Goal: Use online tool/utility: Utilize a website feature to perform a specific function

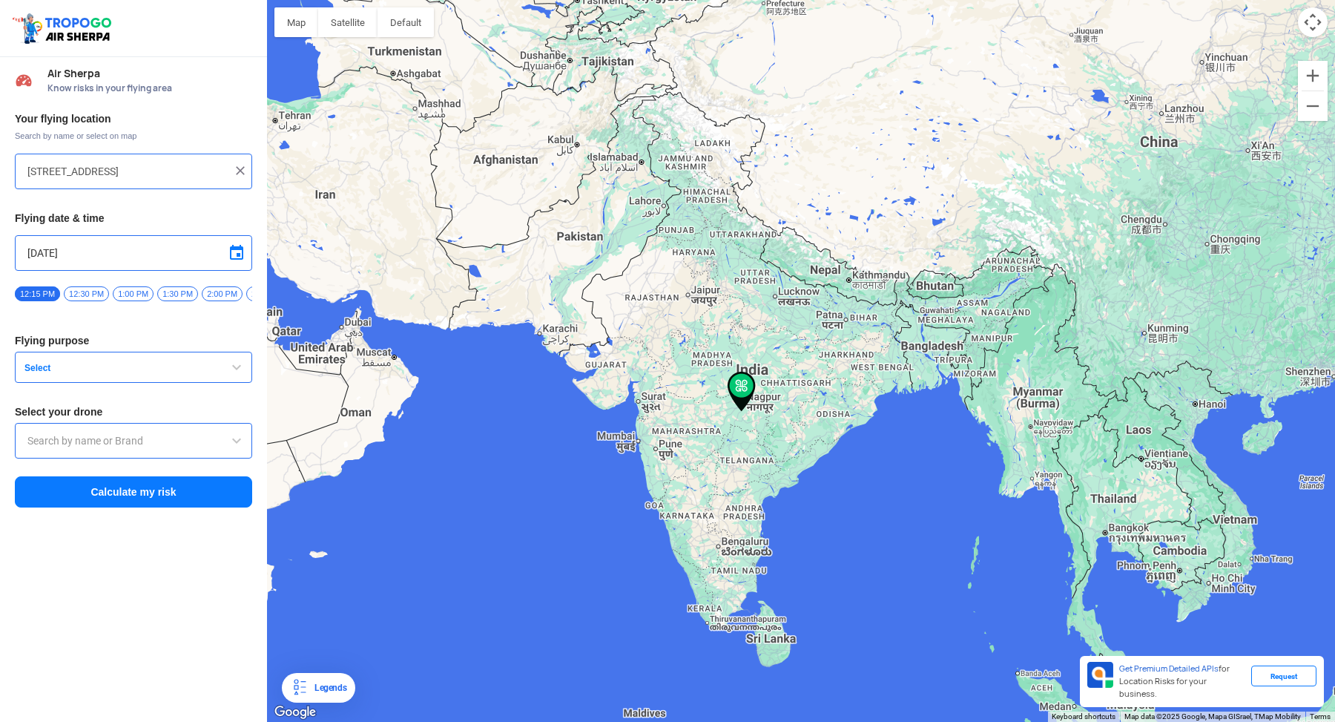
click at [147, 177] on input "[STREET_ADDRESS]" at bounding box center [127, 171] width 201 height 18
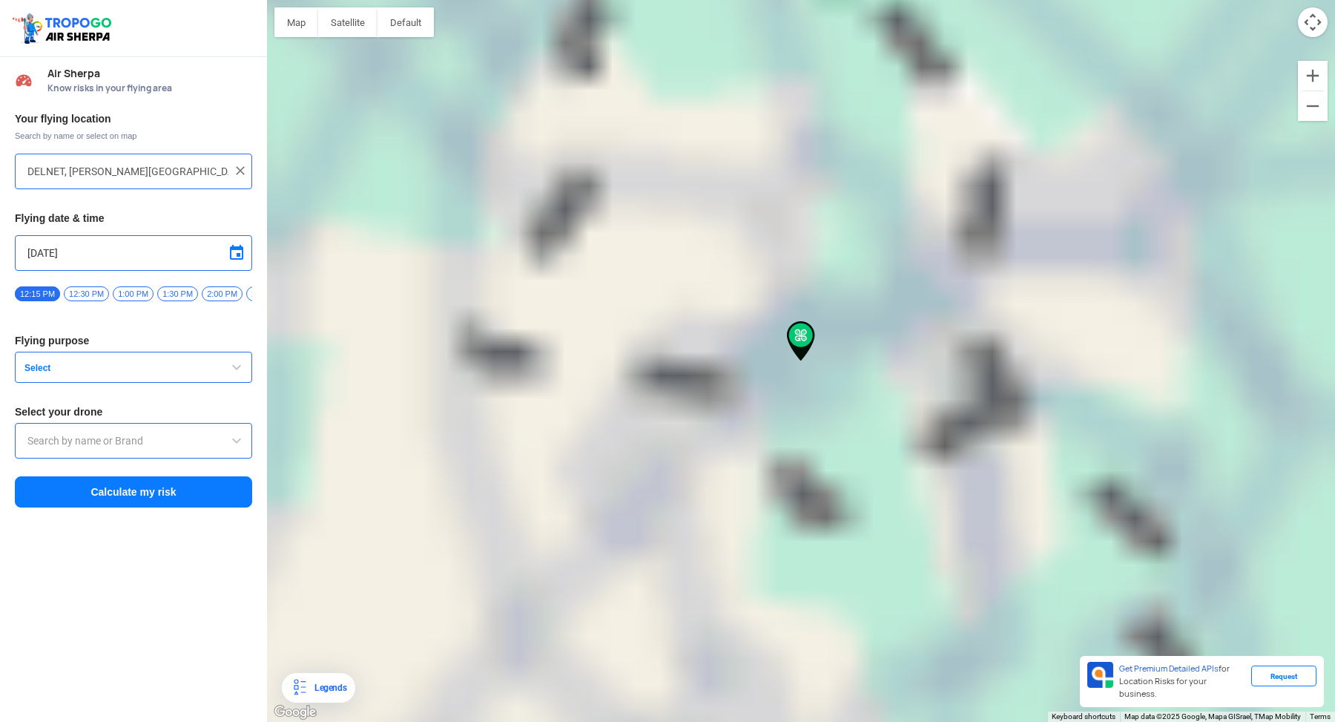
type input "[PERSON_NAME][STREET_ADDRESS]"
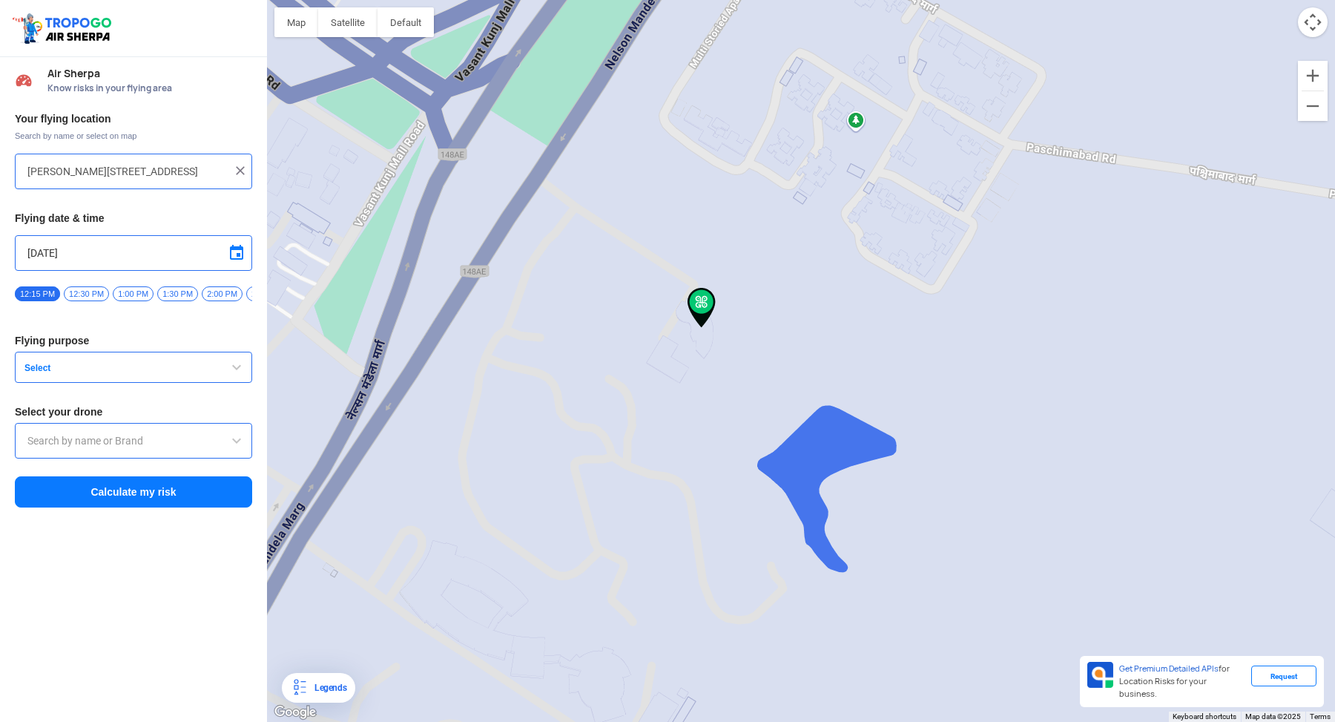
click at [105, 374] on span "Select" at bounding box center [111, 368] width 185 height 12
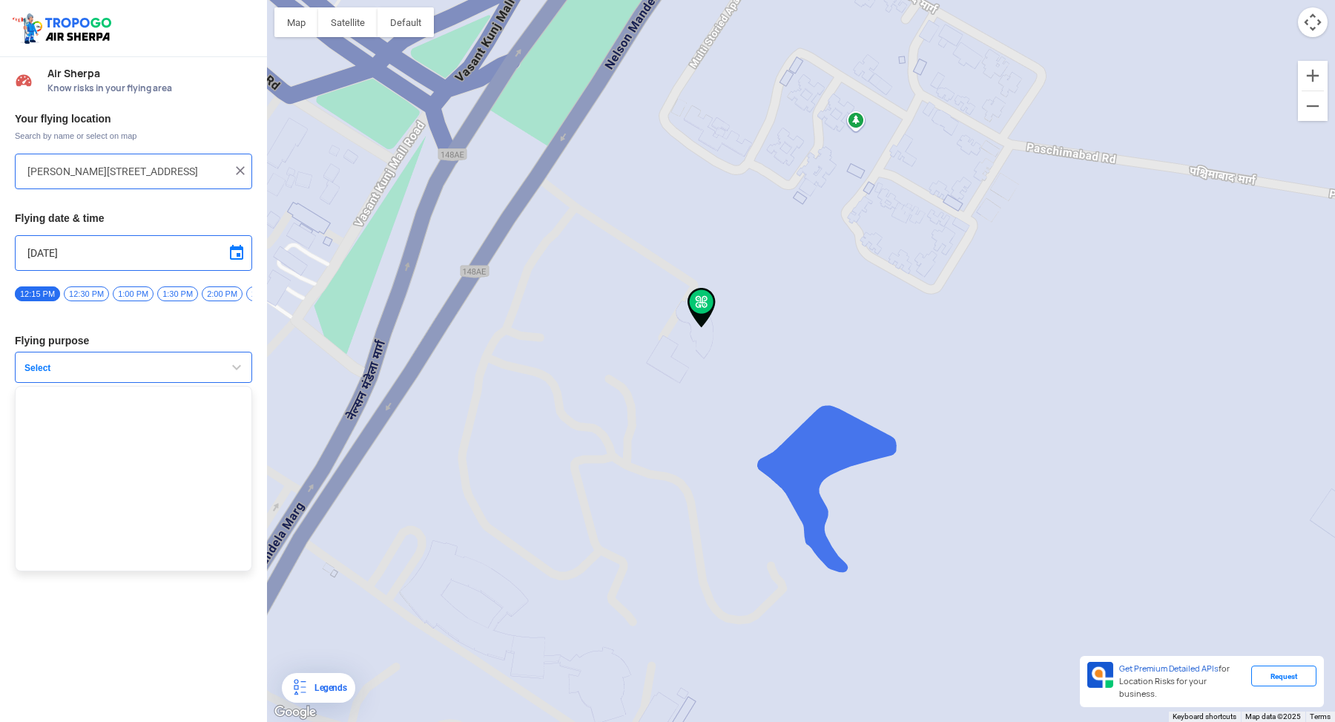
click at [137, 320] on div "Your flying location Search by name or select on map [PERSON_NAME][STREET_ADDRE…" at bounding box center [133, 311] width 267 height 412
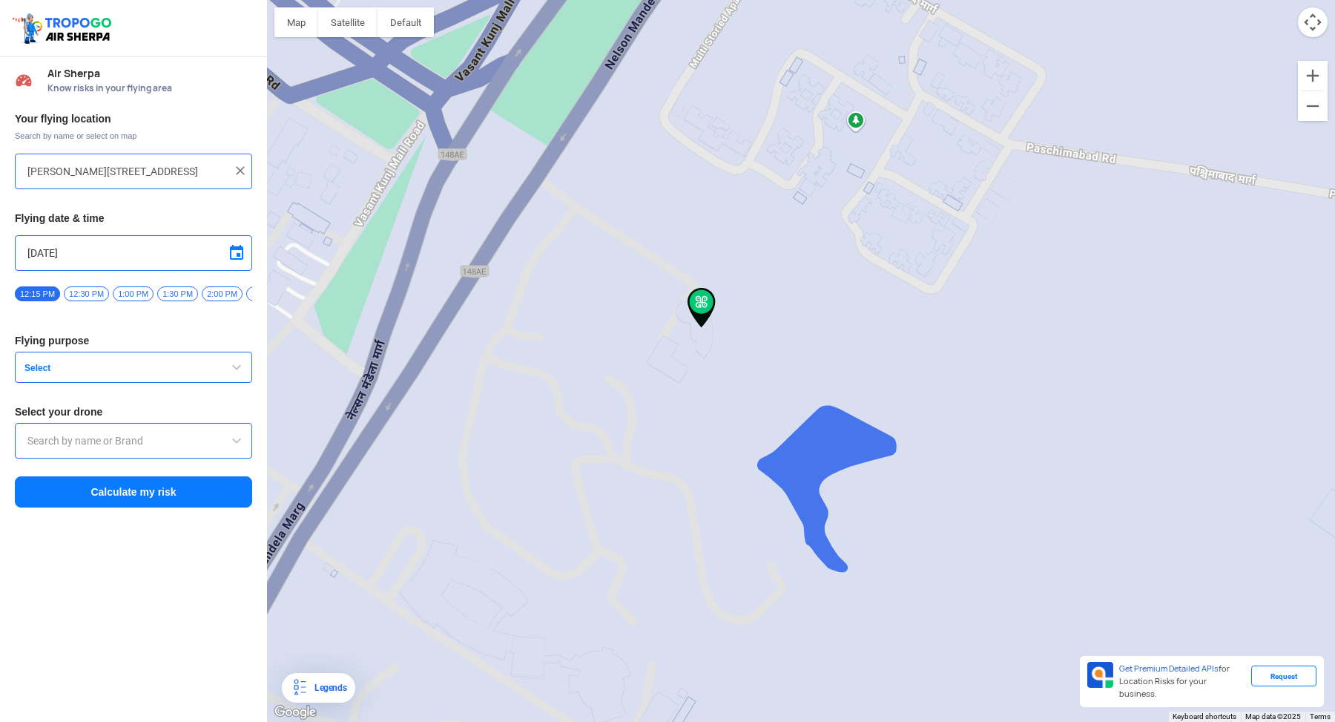
click at [92, 293] on span "12:30 PM" at bounding box center [86, 293] width 45 height 15
click at [148, 359] on button "Select" at bounding box center [133, 367] width 237 height 31
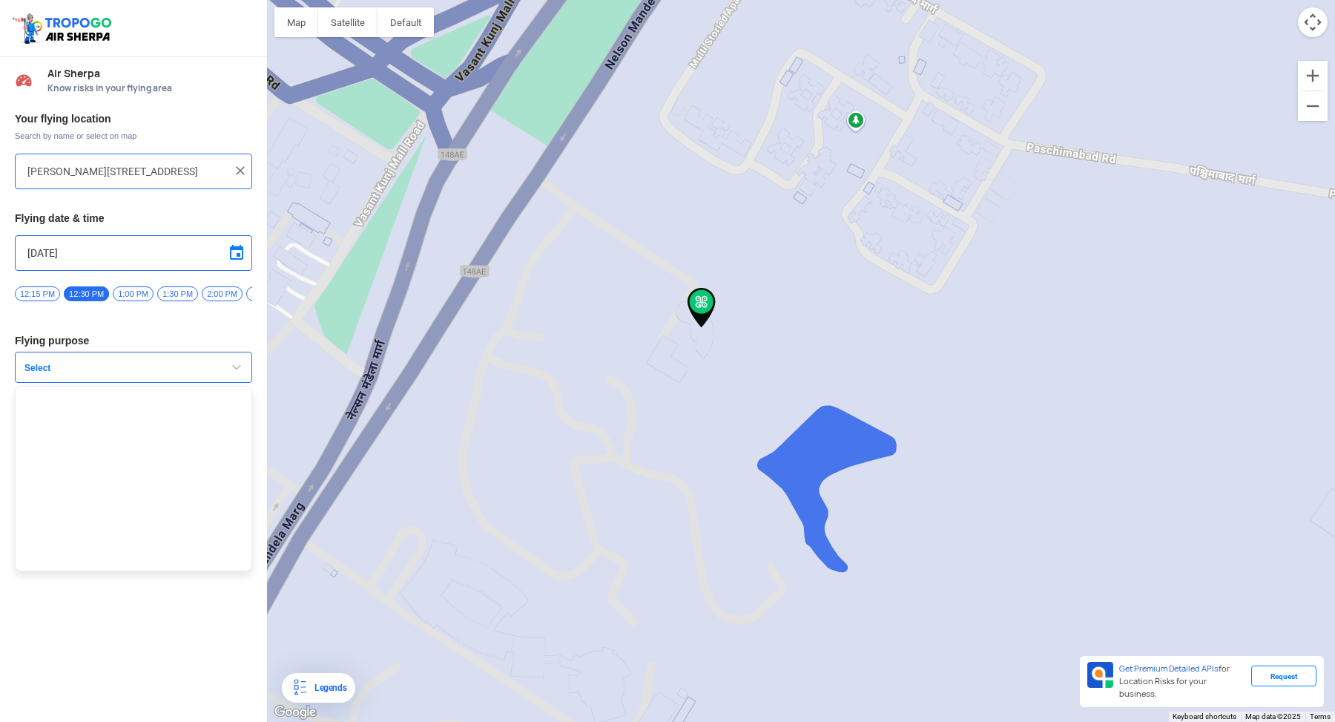
click at [137, 415] on ul at bounding box center [133, 478] width 237 height 185
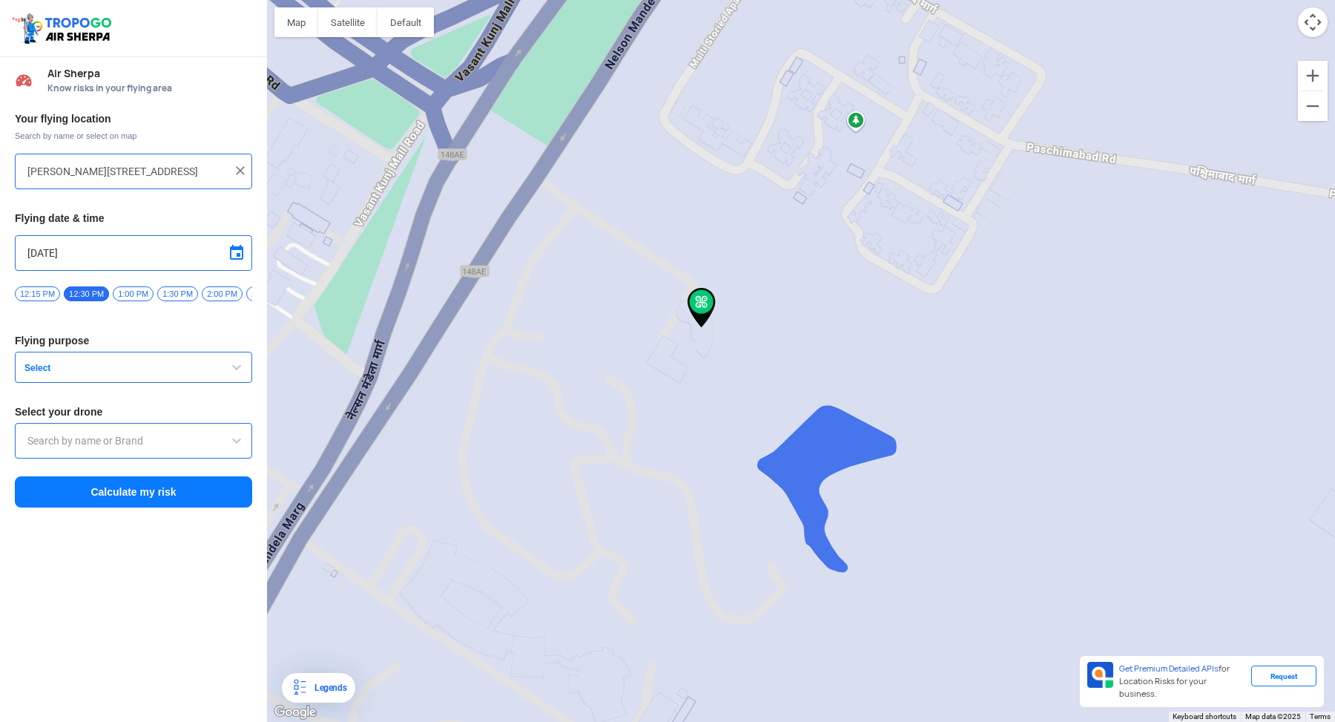
click at [124, 502] on button "Calculate my risk" at bounding box center [133, 491] width 237 height 31
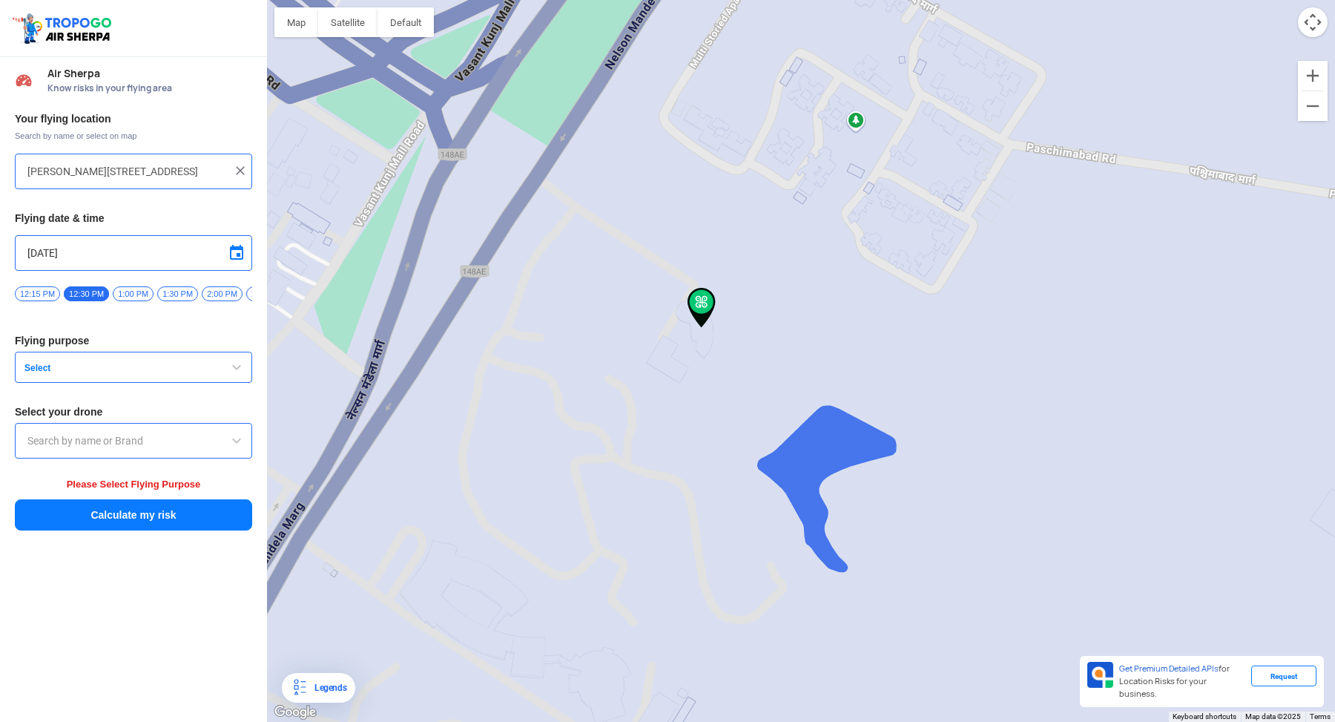
click at [141, 458] on div at bounding box center [133, 441] width 237 height 36
click at [136, 450] on input "text" at bounding box center [133, 441] width 212 height 18
click at [97, 370] on span "Select" at bounding box center [111, 368] width 185 height 12
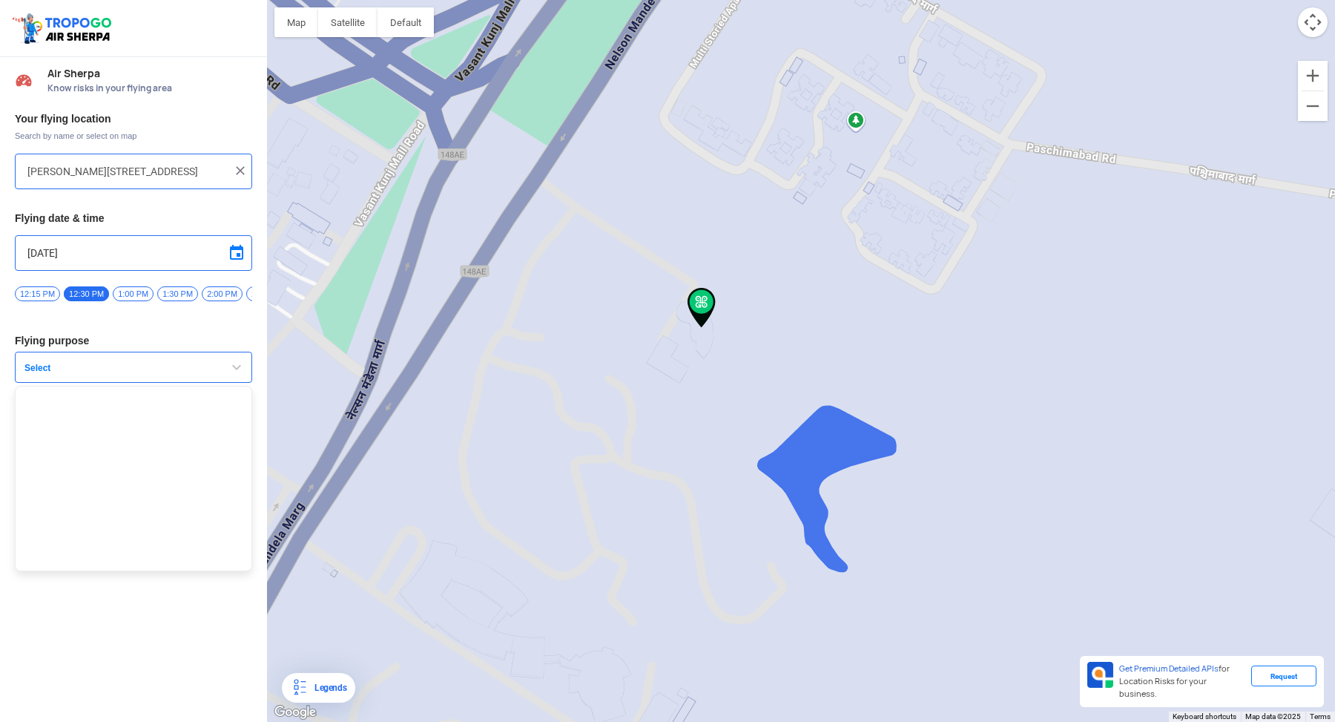
click at [132, 468] on ul at bounding box center [133, 478] width 237 height 185
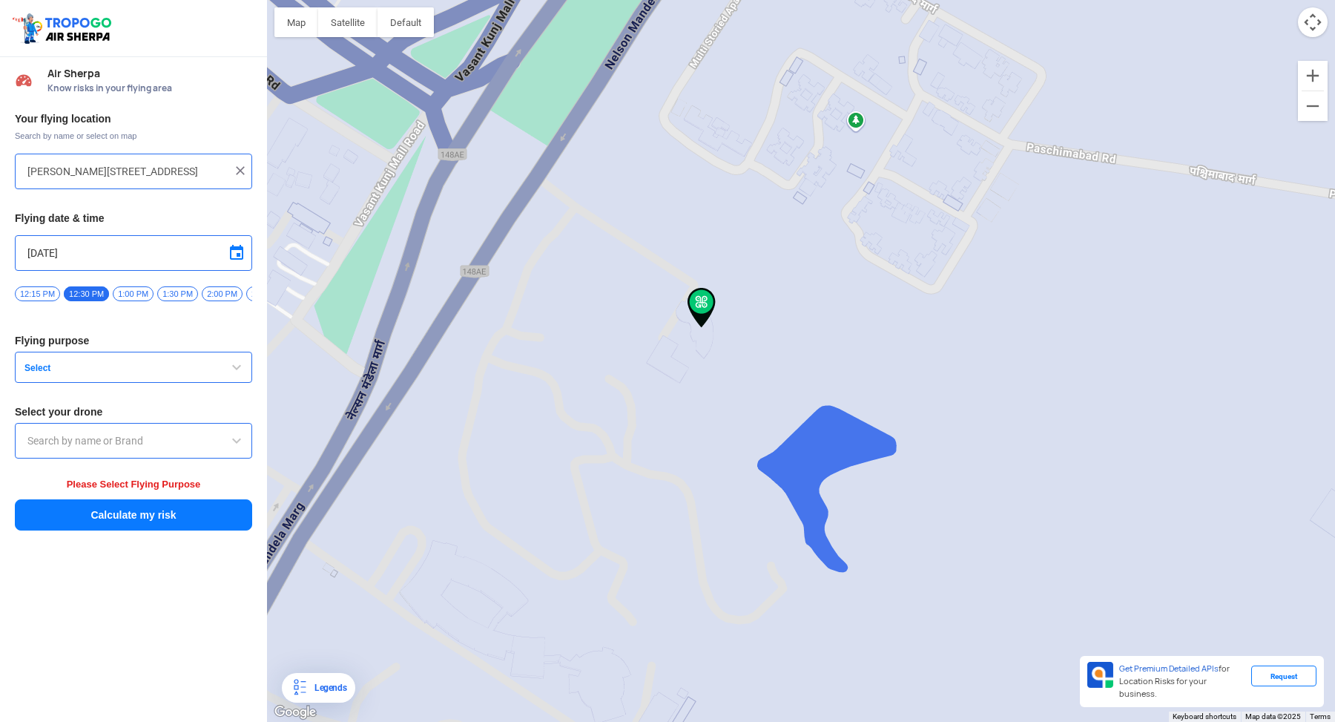
click at [101, 374] on span "Select" at bounding box center [111, 368] width 185 height 12
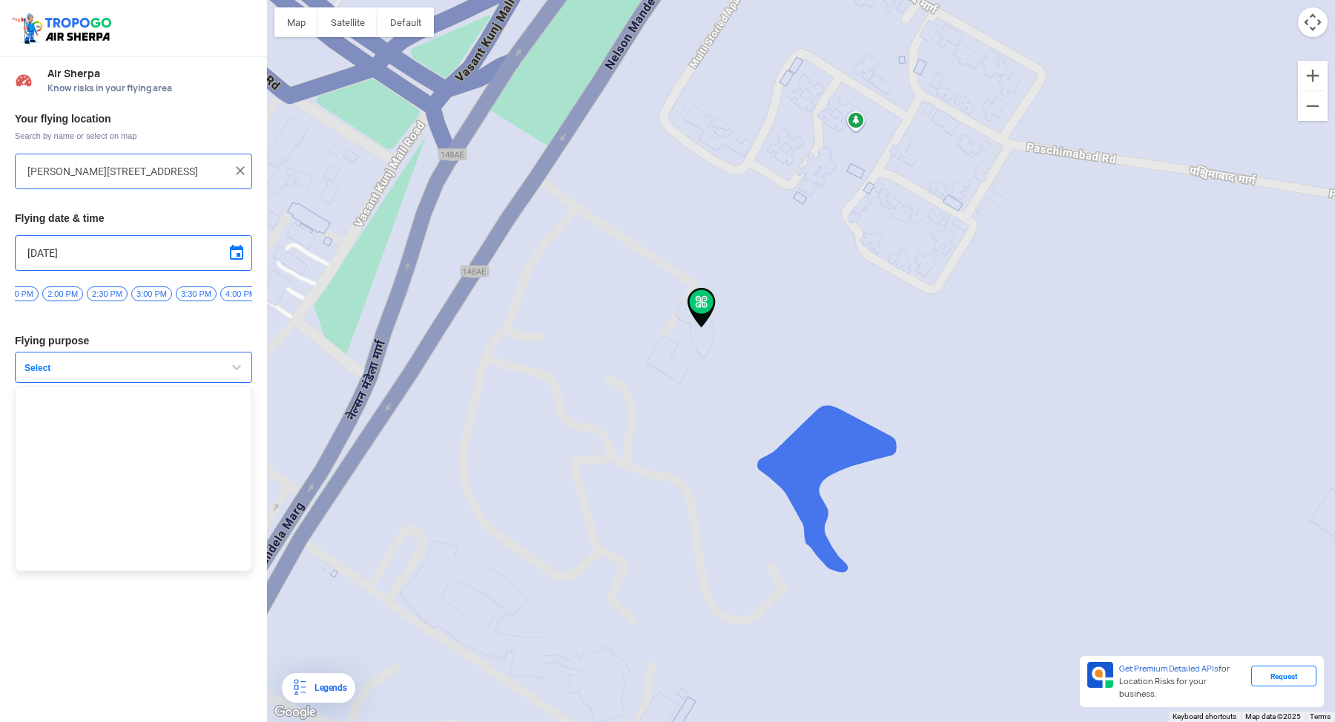
scroll to position [0, 208]
click at [71, 303] on div "12:15 PM 12:30 PM 1:00 PM 1:30 PM 2:00 PM 2:30 PM 3:00 PM 3:30 PM 4:00 PM 4:30 …" at bounding box center [133, 299] width 237 height 26
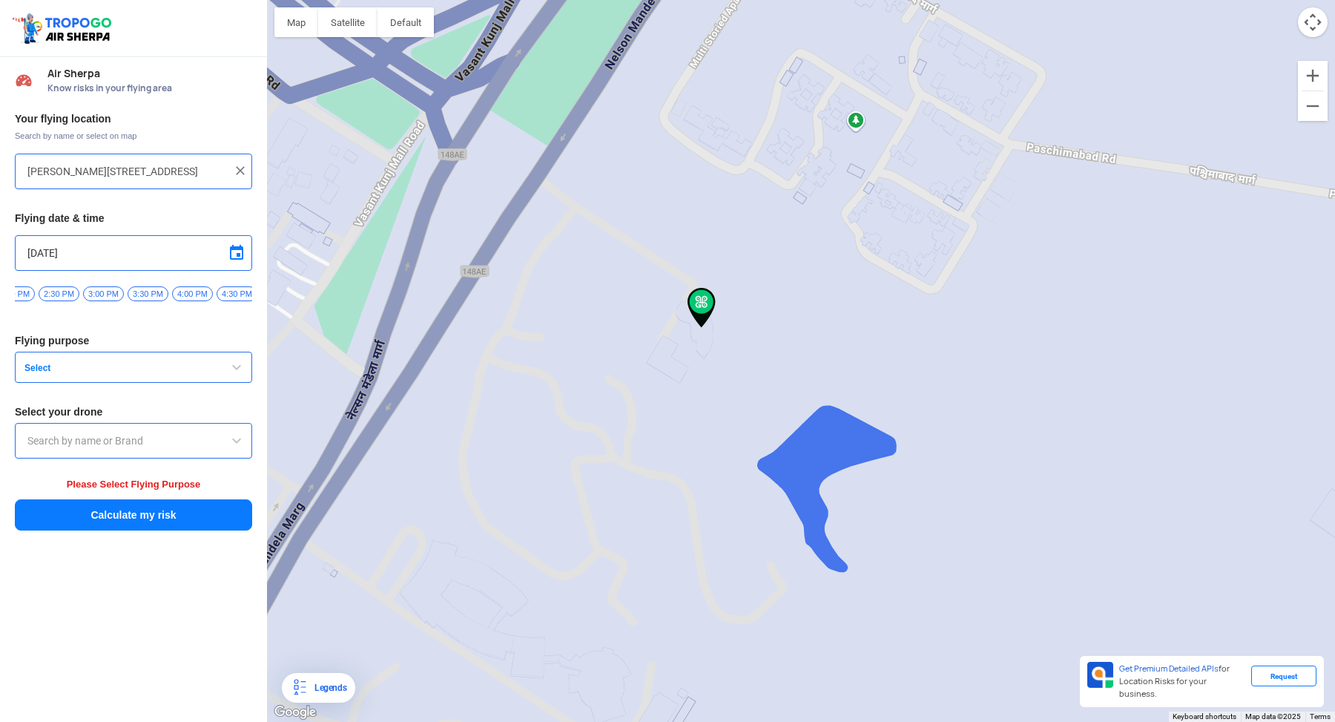
click at [73, 297] on span "2:30 PM" at bounding box center [59, 293] width 41 height 15
click at [214, 269] on div "[DATE]" at bounding box center [133, 253] width 237 height 36
click at [241, 256] on span at bounding box center [237, 253] width 18 height 18
click at [121, 324] on span "9" at bounding box center [114, 325] width 17 height 17
type input "[DATE]"
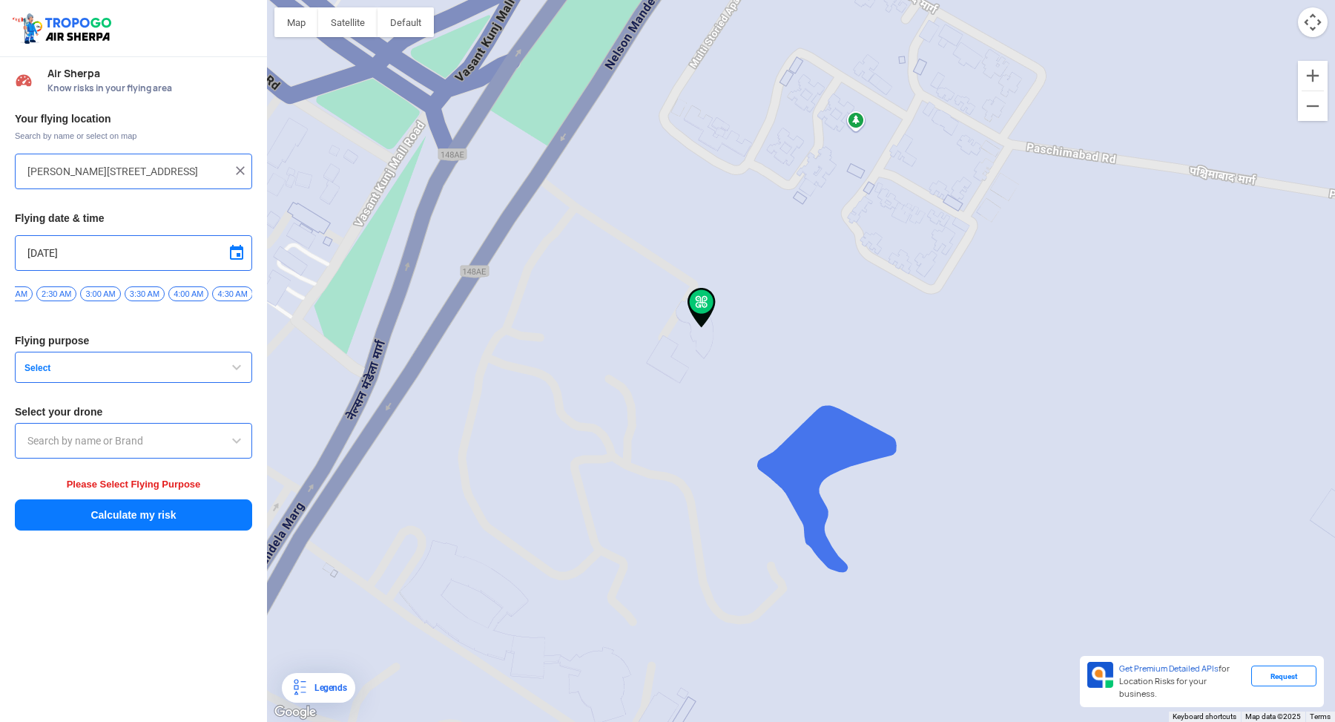
click at [133, 524] on button "Calculate my risk" at bounding box center [133, 514] width 237 height 31
click at [194, 381] on button "Select" at bounding box center [133, 367] width 237 height 31
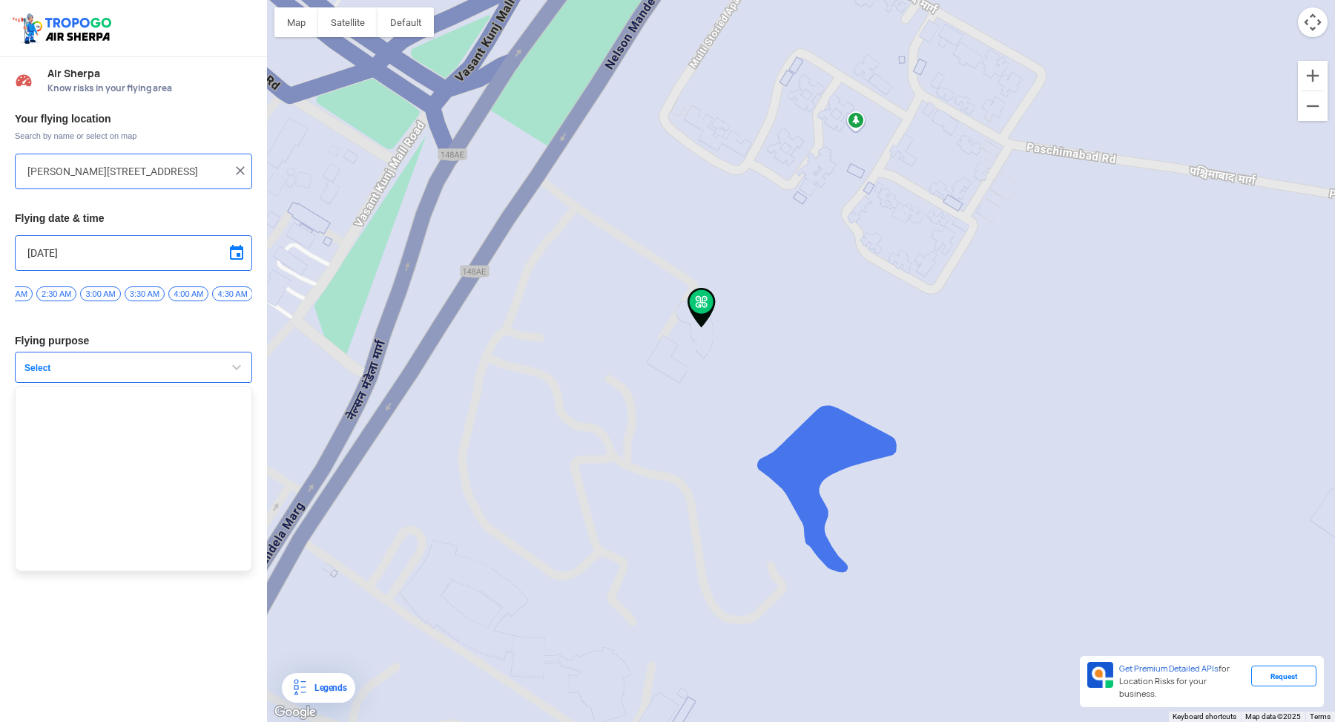
click at [139, 467] on ul at bounding box center [133, 478] width 237 height 185
click at [139, 467] on div "Your flying location Search by name or select on map [PERSON_NAME][STREET_ADDRE…" at bounding box center [133, 322] width 267 height 435
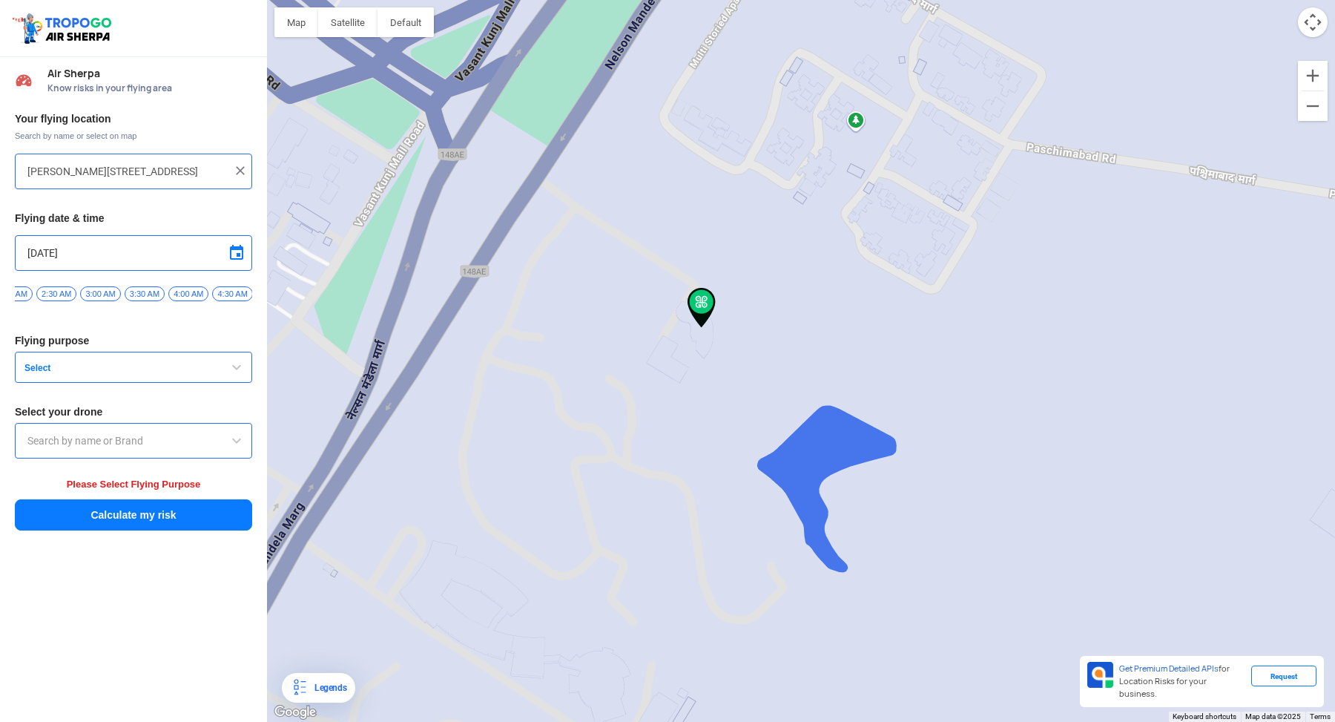
click at [139, 467] on div "Your flying location Search by name or select on map [PERSON_NAME][STREET_ADDRE…" at bounding box center [133, 322] width 267 height 435
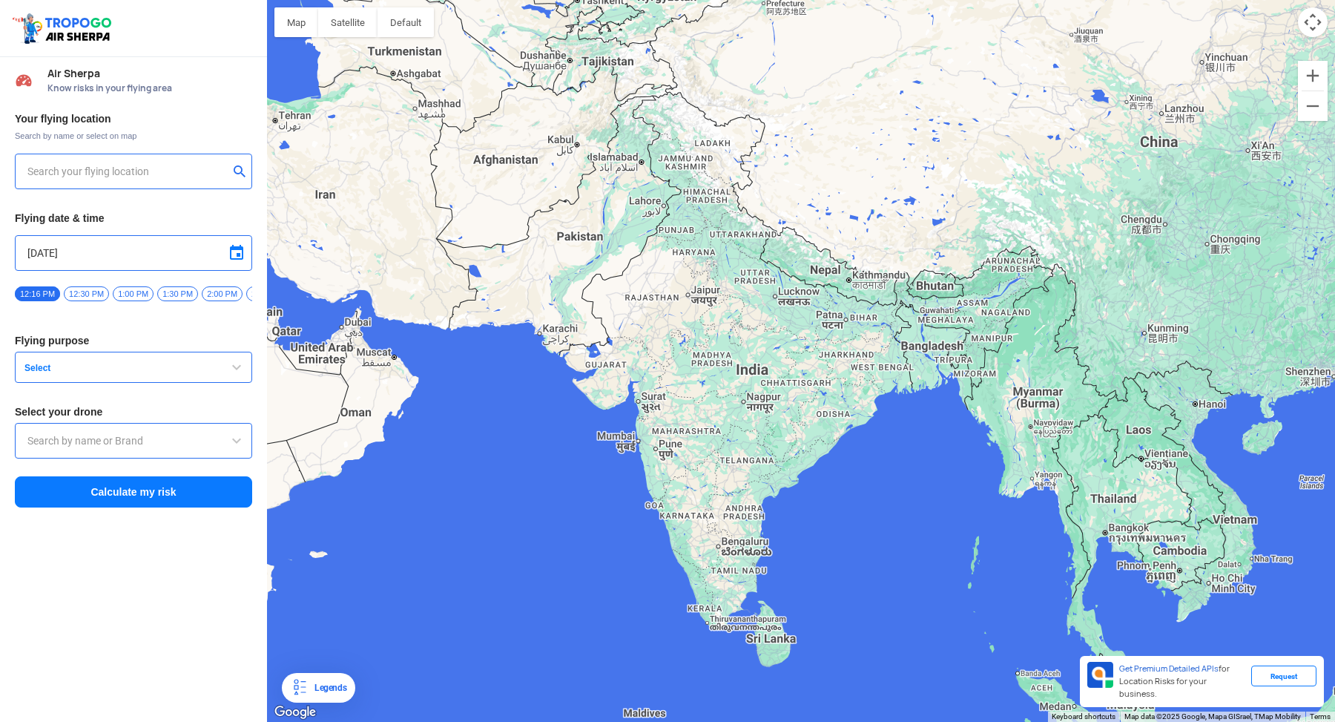
type input "[STREET_ADDRESS]"
click at [133, 366] on button "Select" at bounding box center [133, 367] width 237 height 31
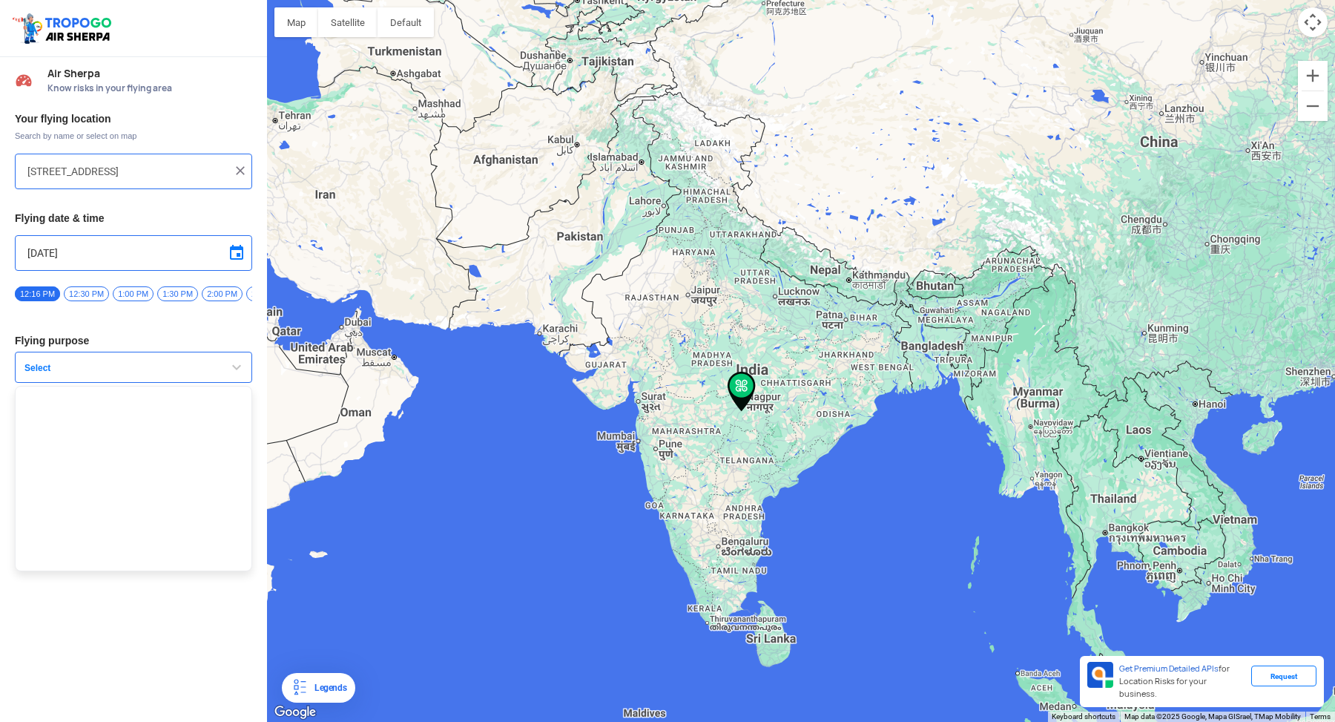
click at [120, 383] on button "Select" at bounding box center [133, 367] width 237 height 31
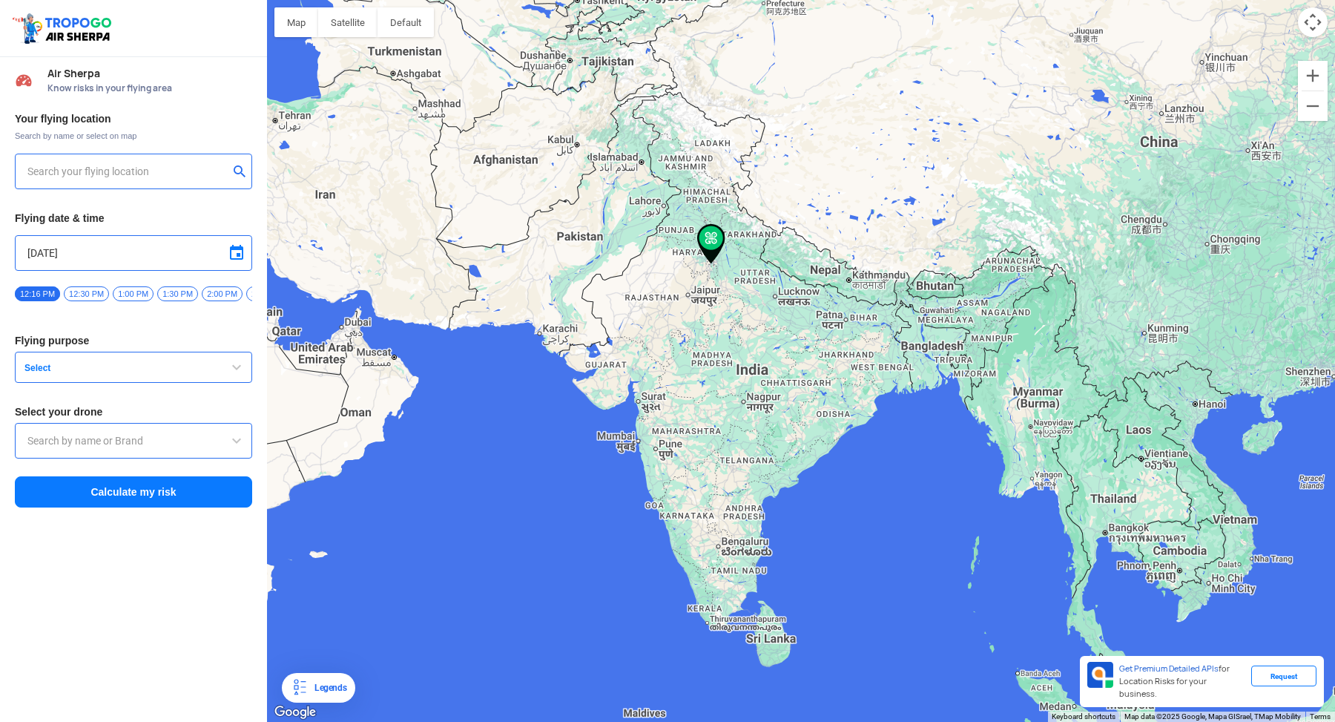
type input "Nelson Mandela Marg, Vasant Kunj, New Delhi, Delhi 110070, India"
click at [56, 346] on h3 "Flying purpose" at bounding box center [133, 340] width 237 height 10
click at [53, 366] on button "Select" at bounding box center [133, 367] width 237 height 31
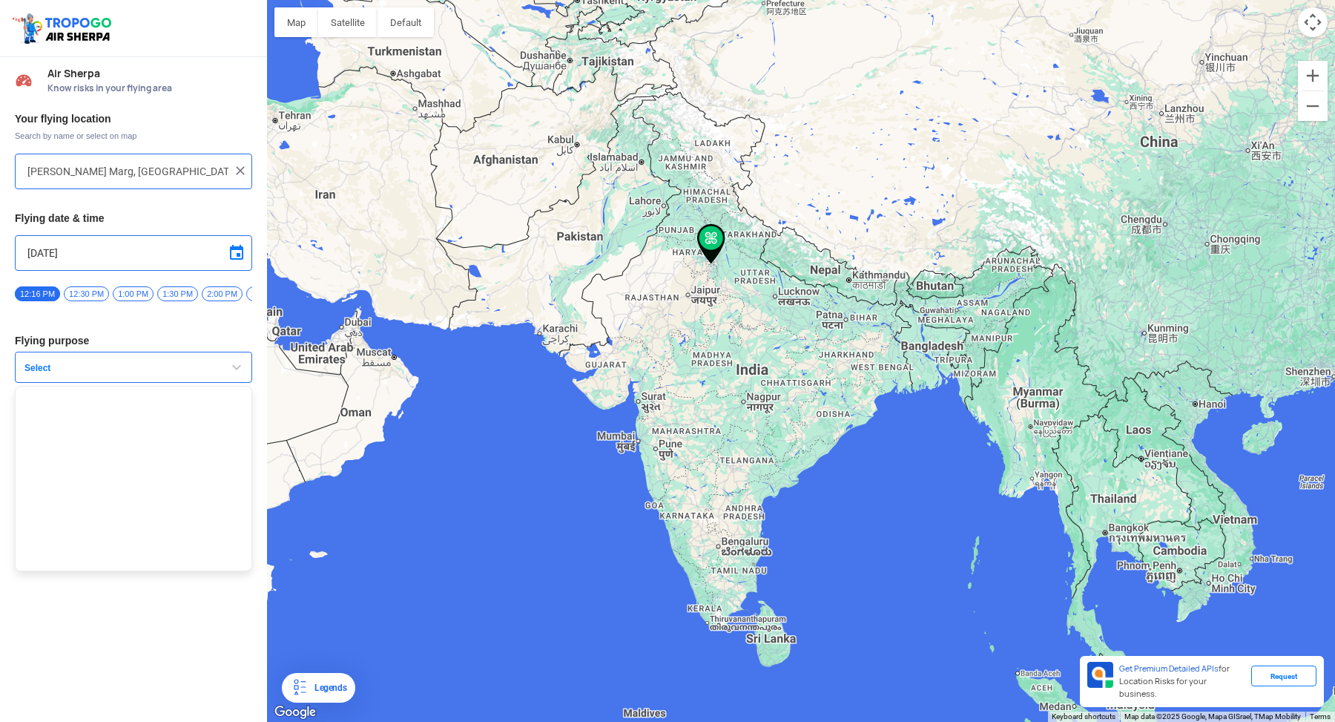
click at [83, 445] on ul at bounding box center [133, 478] width 237 height 185
click at [83, 445] on input "text" at bounding box center [133, 441] width 212 height 18
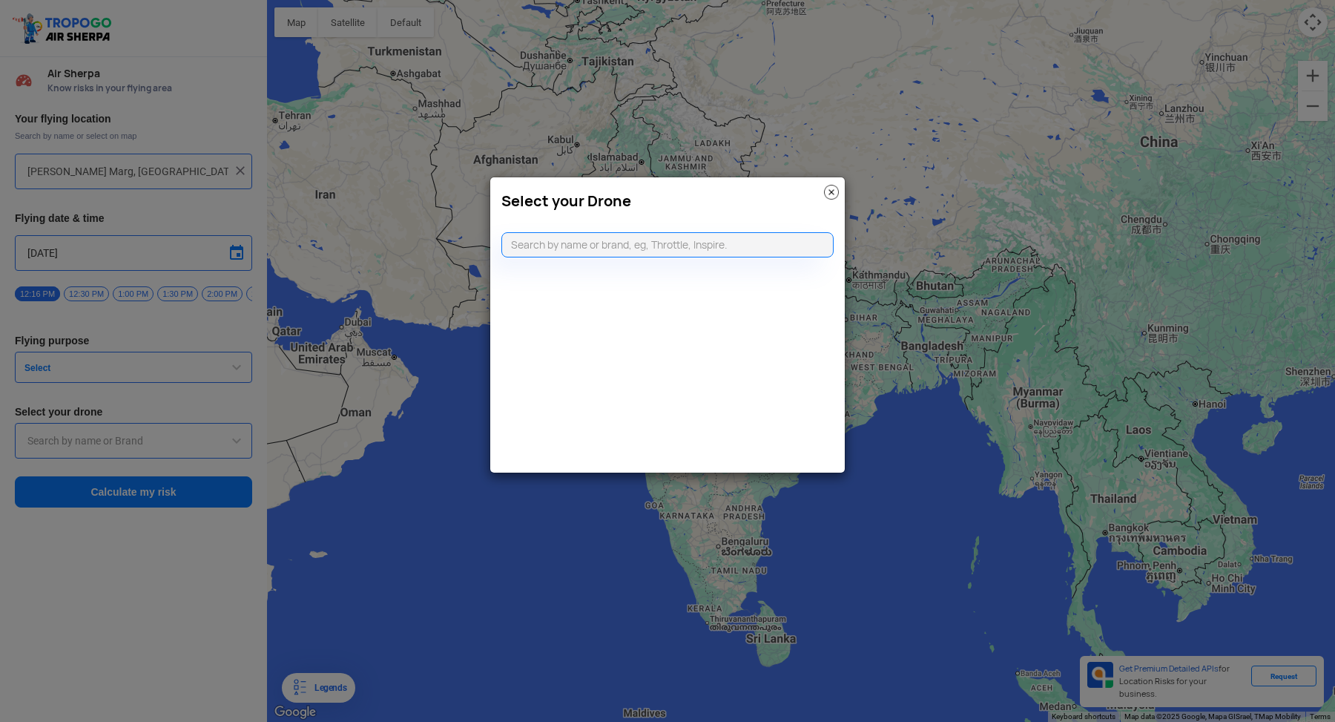
click at [83, 445] on modal-container "Select your Drone" at bounding box center [667, 361] width 1335 height 722
